Goal: Check status: Check status

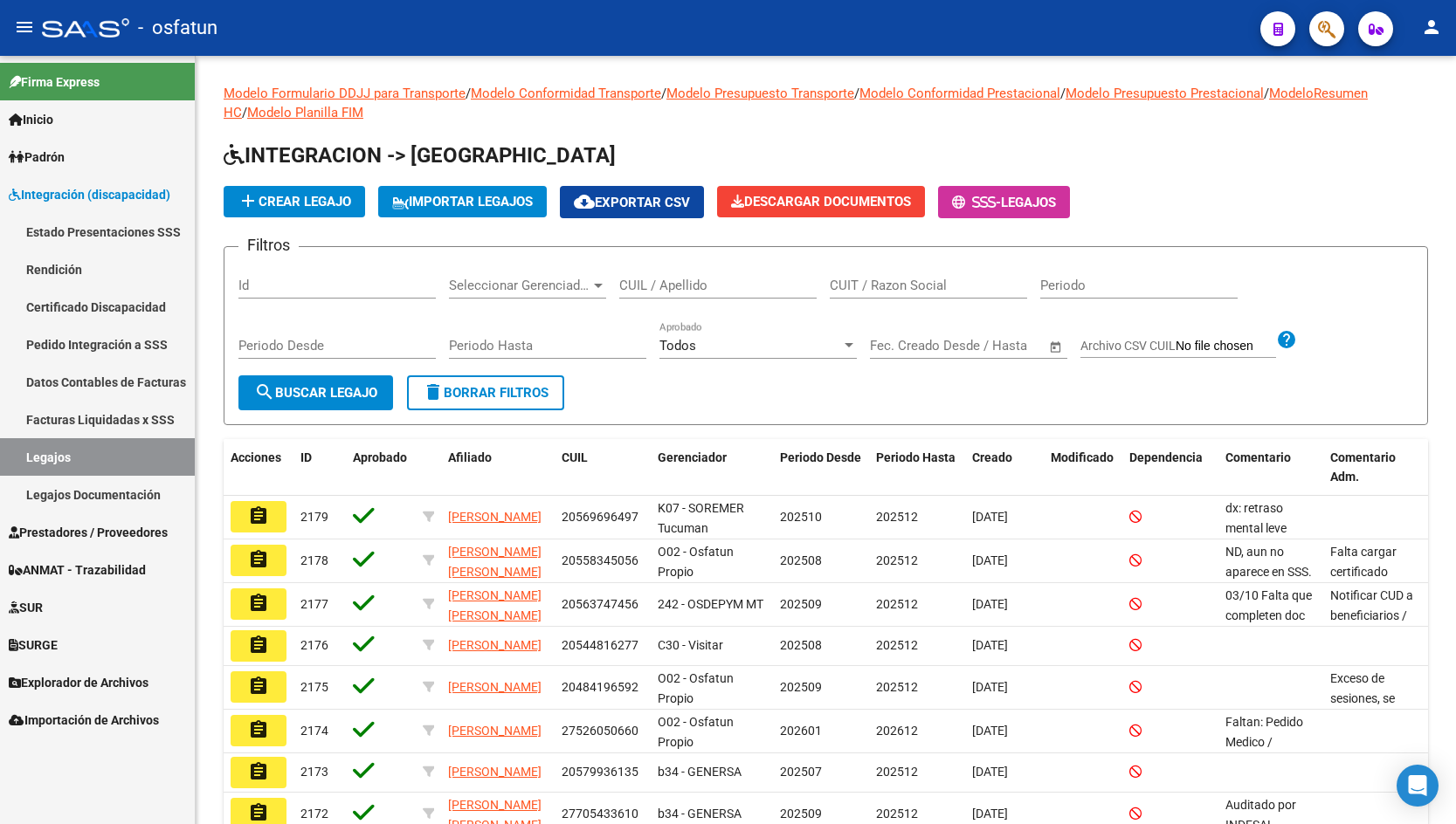
click at [140, 230] on link "Estado Presentaciones SSS" at bounding box center [97, 232] width 195 height 38
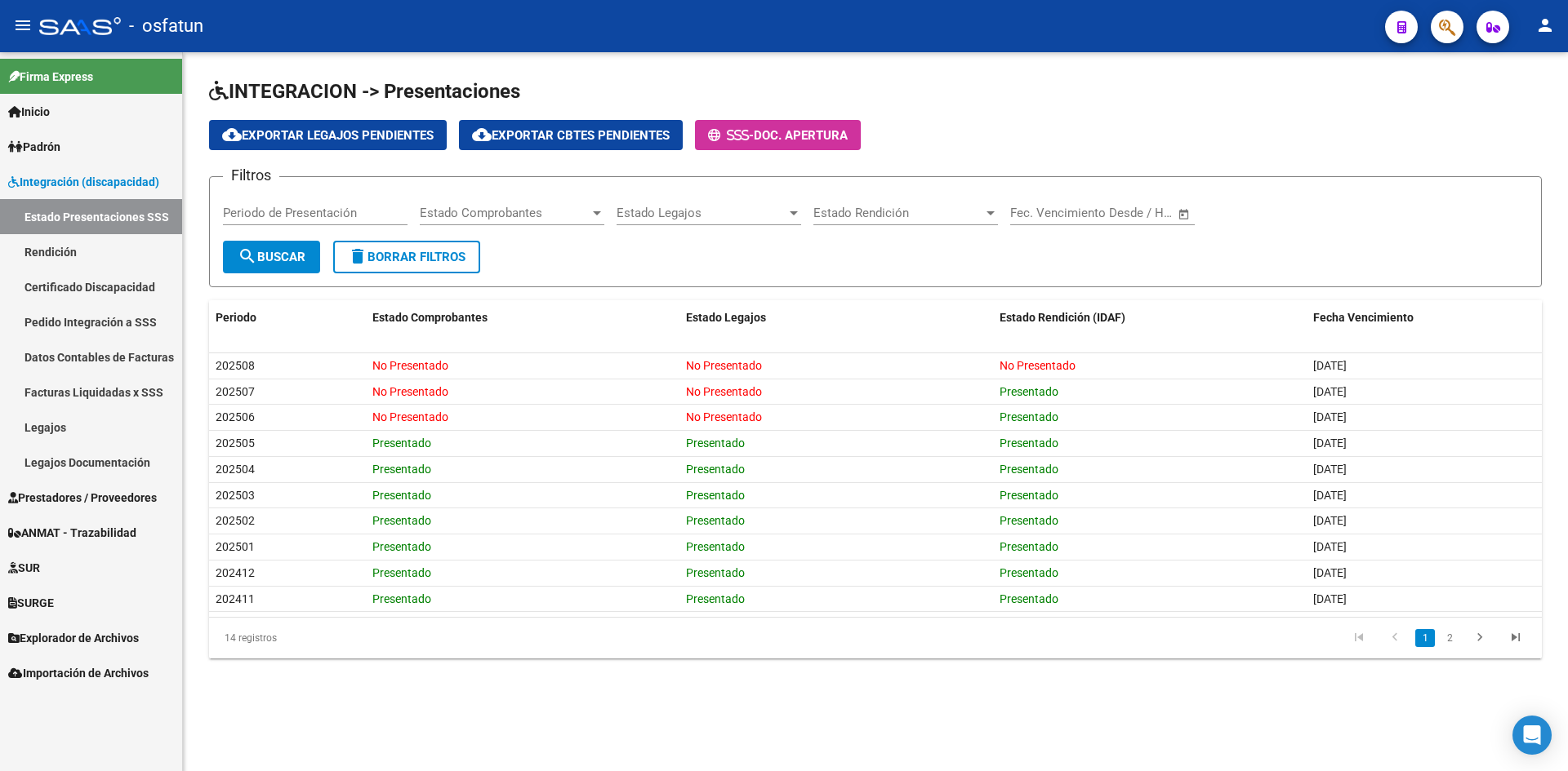
click at [990, 77] on div "INTEGRACION -> Presentaciones cloud_download Exportar Legajos Pendientes cloud_…" at bounding box center [875, 382] width 1385 height 659
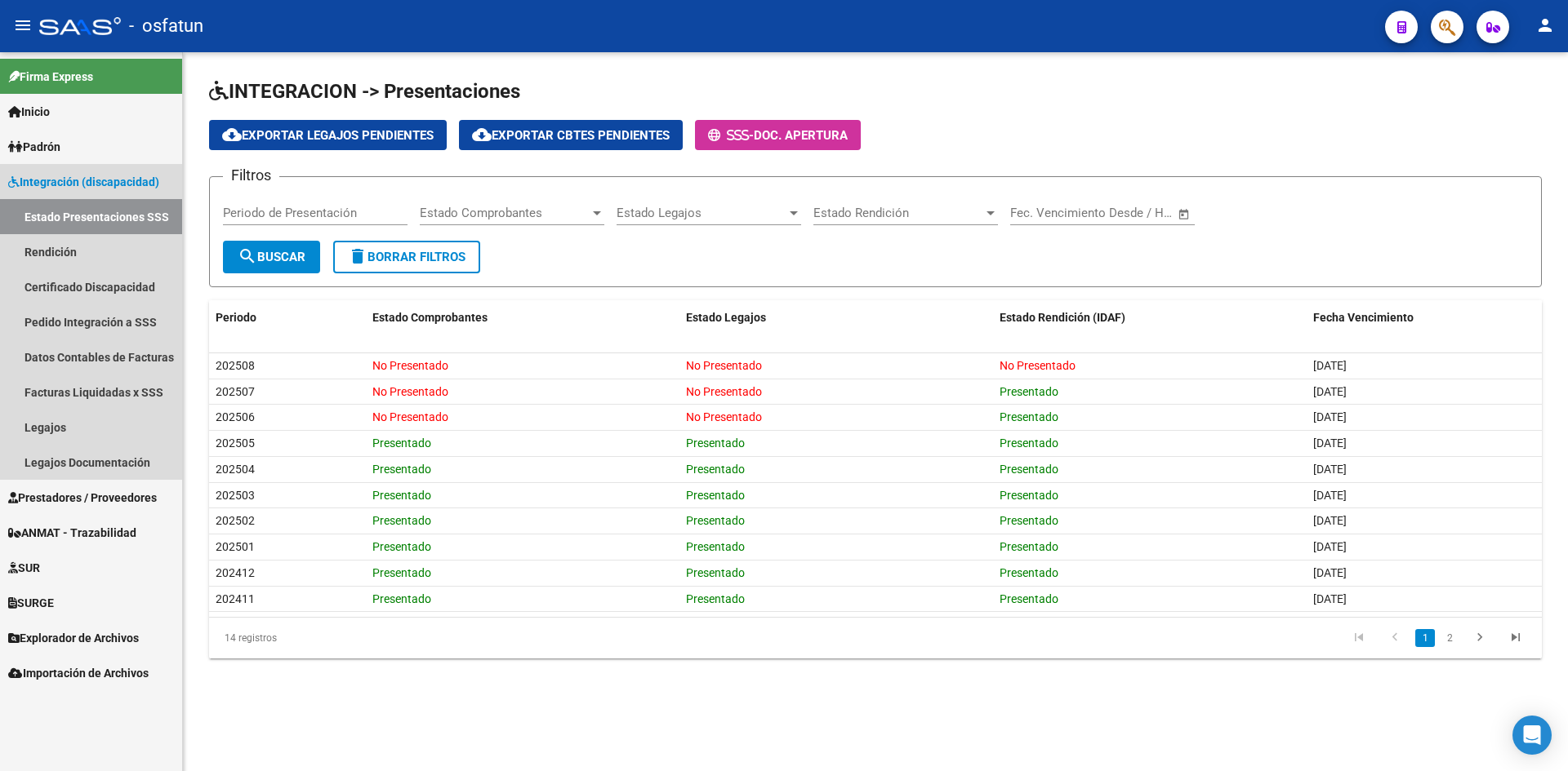
click at [130, 176] on span "Integración (discapacidad)" at bounding box center [83, 181] width 151 height 18
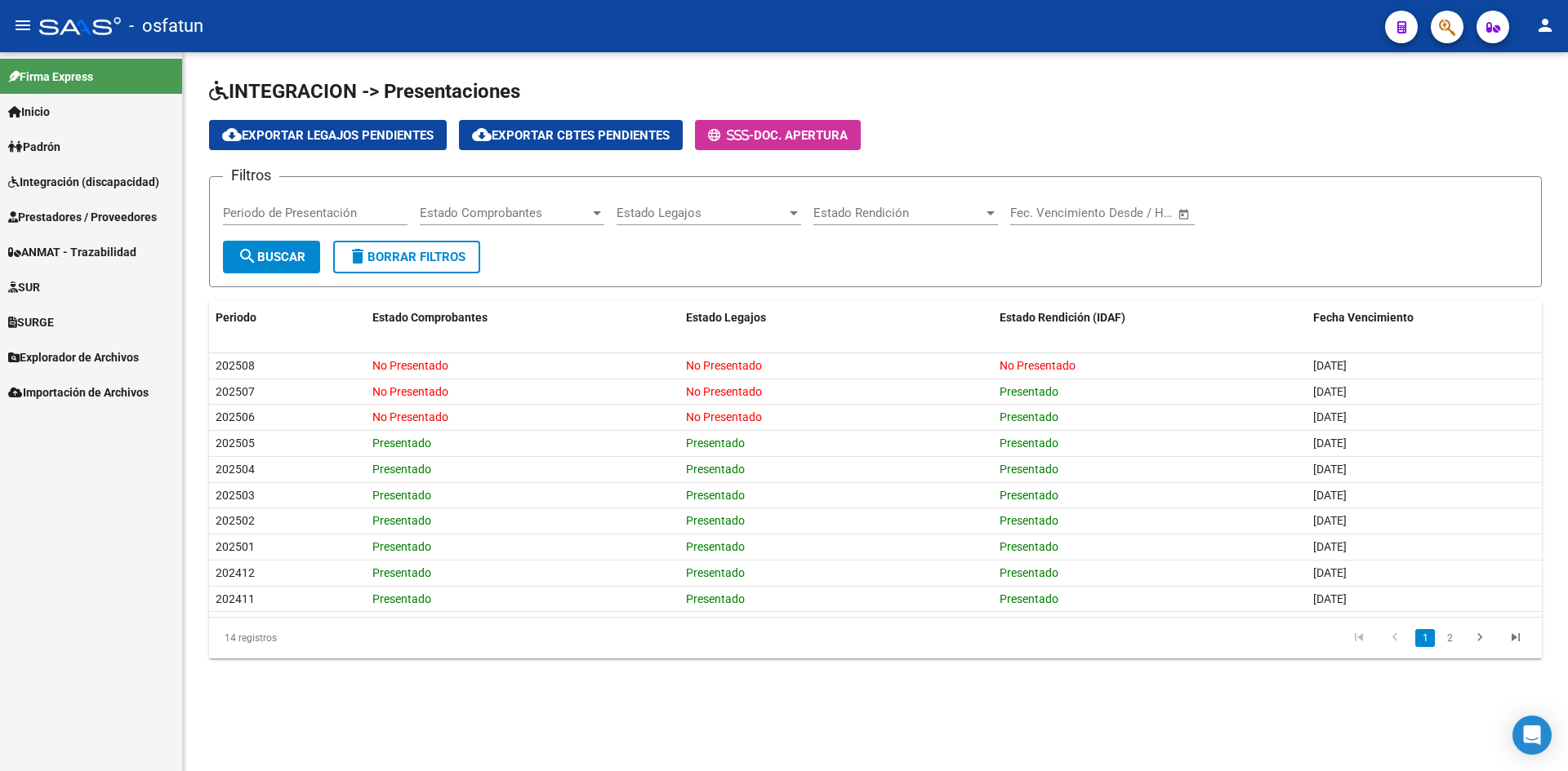
click at [368, 677] on div "INTEGRACION -> Presentaciones cloud_download Exportar Legajos Pendientes cloud_…" at bounding box center [875, 382] width 1385 height 659
click at [400, 253] on span "delete Borrar Filtros" at bounding box center [407, 256] width 117 height 15
click at [1268, 199] on div "Filtros Periodo de Presentación Estado Comprobantes Estado Comprobantes Estado …" at bounding box center [875, 215] width 1305 height 51
click at [1074, 138] on div "cloud_download Exportar Legajos Pendientes cloud_download Exportar Cbtes Pendie…" at bounding box center [875, 135] width 1333 height 30
click at [616, 725] on mat-sidenav-content "INTEGRACION -> Presentaciones cloud_download Exportar Legajos Pendientes cloud_…" at bounding box center [875, 412] width 1385 height 719
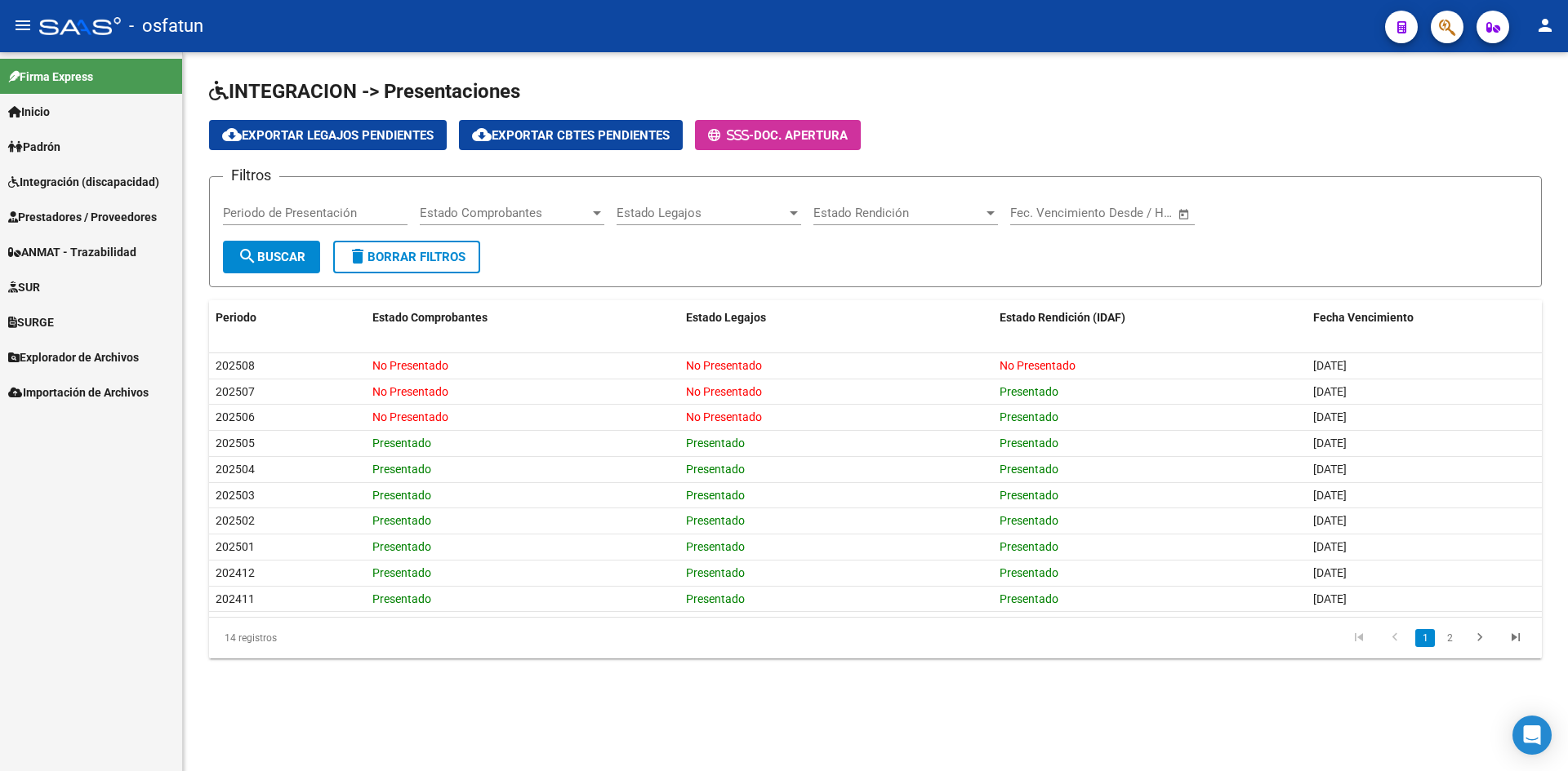
click at [505, 673] on div "INTEGRACION -> Presentaciones cloud_download Exportar Legajos Pendientes cloud_…" at bounding box center [875, 382] width 1385 height 659
click at [727, 693] on div "INTEGRACION -> Presentaciones cloud_download Exportar Legajos Pendientes cloud_…" at bounding box center [875, 382] width 1385 height 659
click at [755, 83] on h1 "INTEGRACION -> Presentaciones" at bounding box center [875, 92] width 1333 height 28
click at [1017, 107] on app-list-header "INTEGRACION -> Presentaciones cloud_download Exportar Legajos Pendientes cloud_…" at bounding box center [875, 183] width 1333 height 209
